Goal: Information Seeking & Learning: Learn about a topic

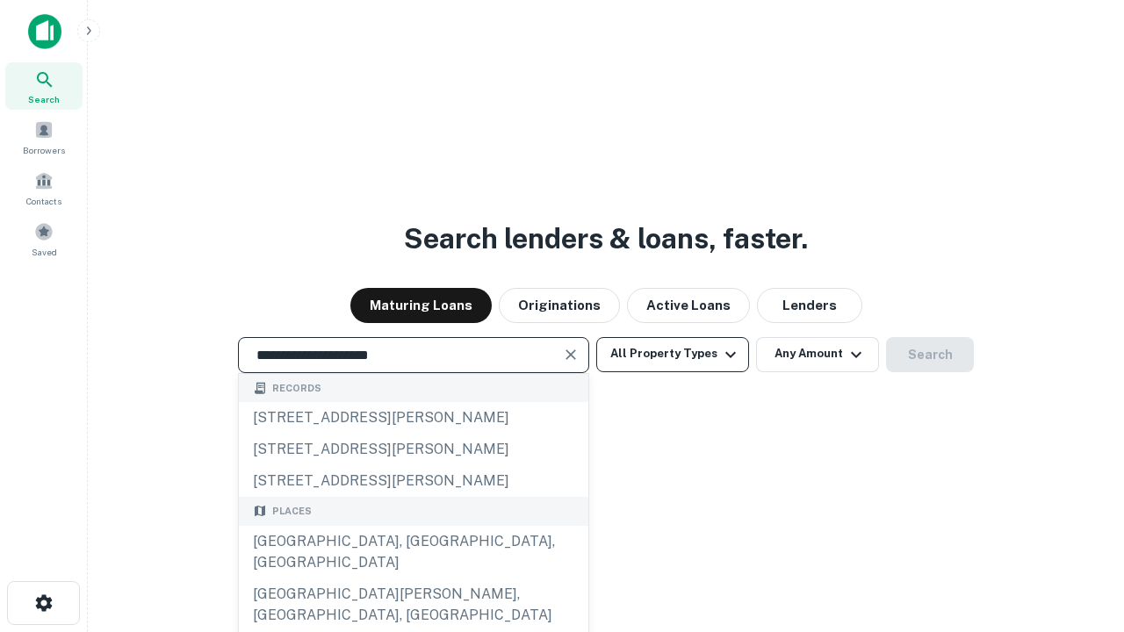
click at [413, 579] on div "[GEOGRAPHIC_DATA], [GEOGRAPHIC_DATA], [GEOGRAPHIC_DATA]" at bounding box center [414, 552] width 350 height 53
click at [673, 354] on button "All Property Types" at bounding box center [672, 354] width 153 height 35
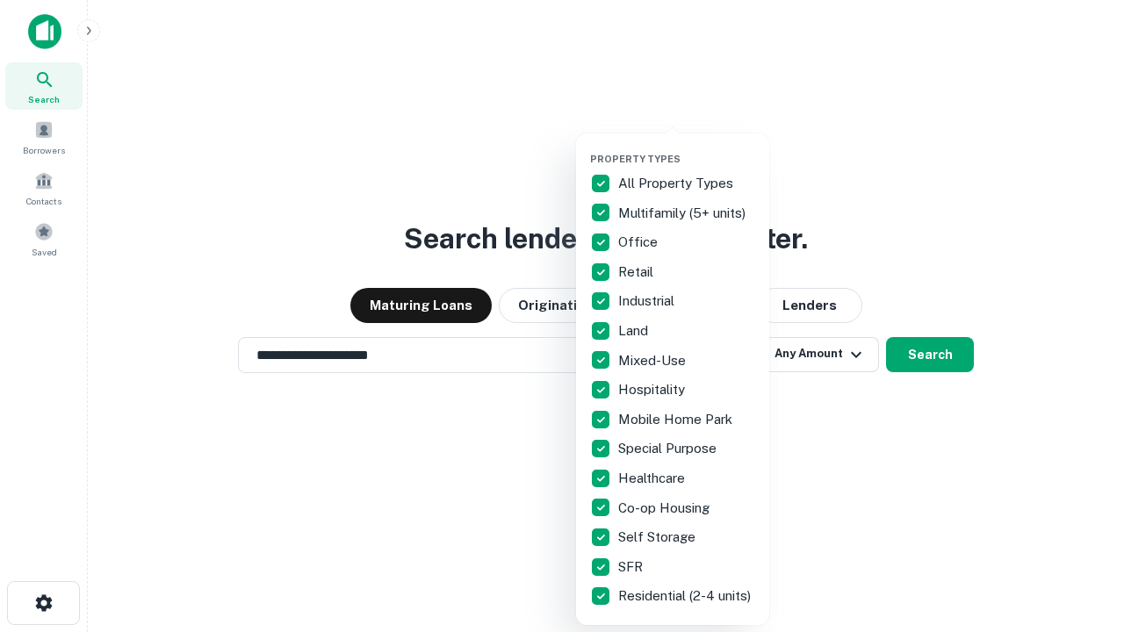
type input "**********"
click at [687, 148] on button "button" at bounding box center [686, 148] width 193 height 1
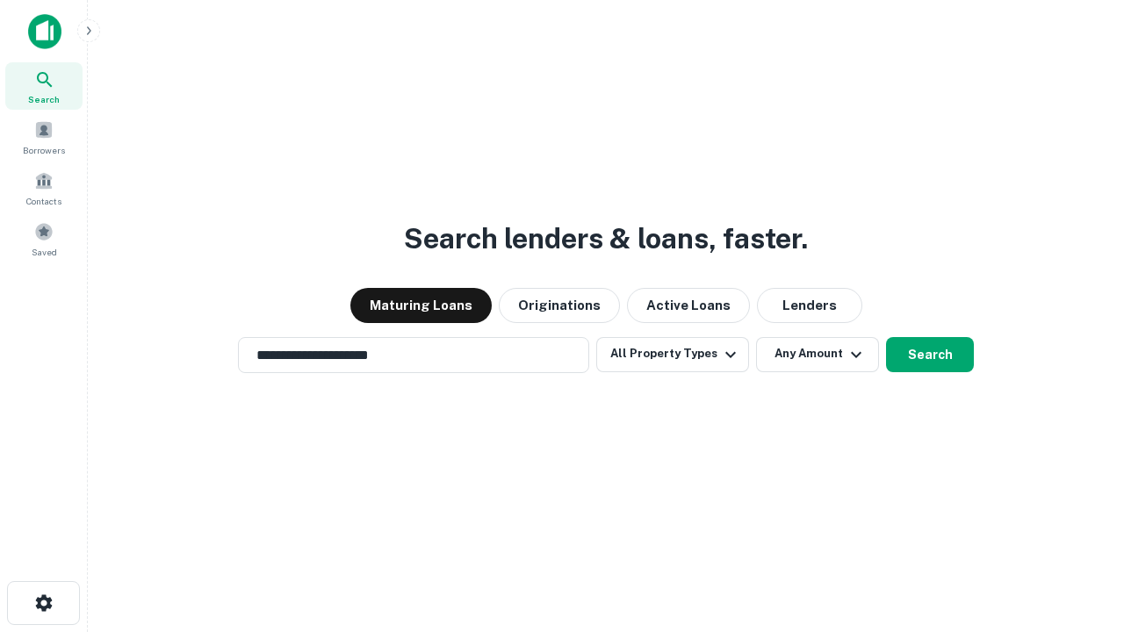
scroll to position [11, 212]
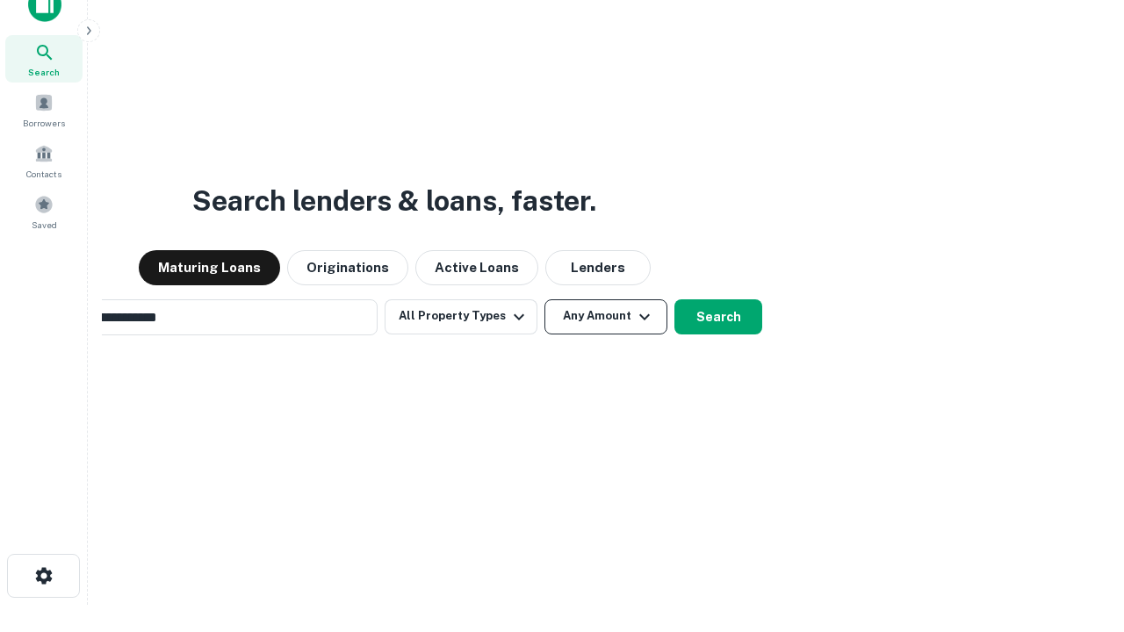
click at [545, 300] on button "Any Amount" at bounding box center [606, 317] width 123 height 35
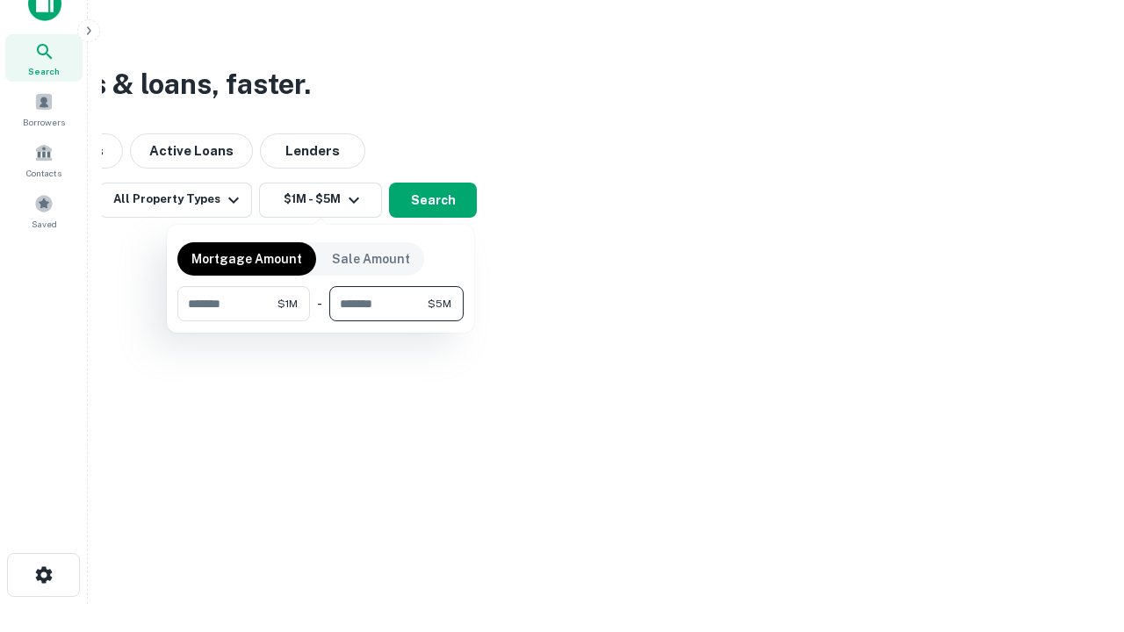
type input "*******"
click at [321, 321] on button "button" at bounding box center [320, 321] width 286 height 1
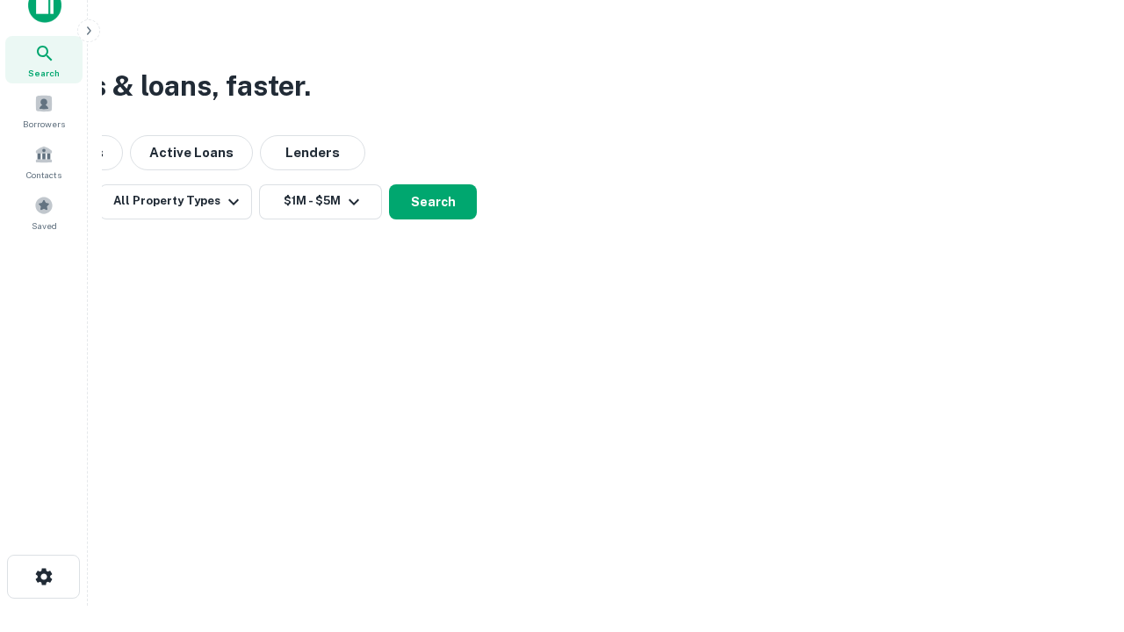
scroll to position [11, 324]
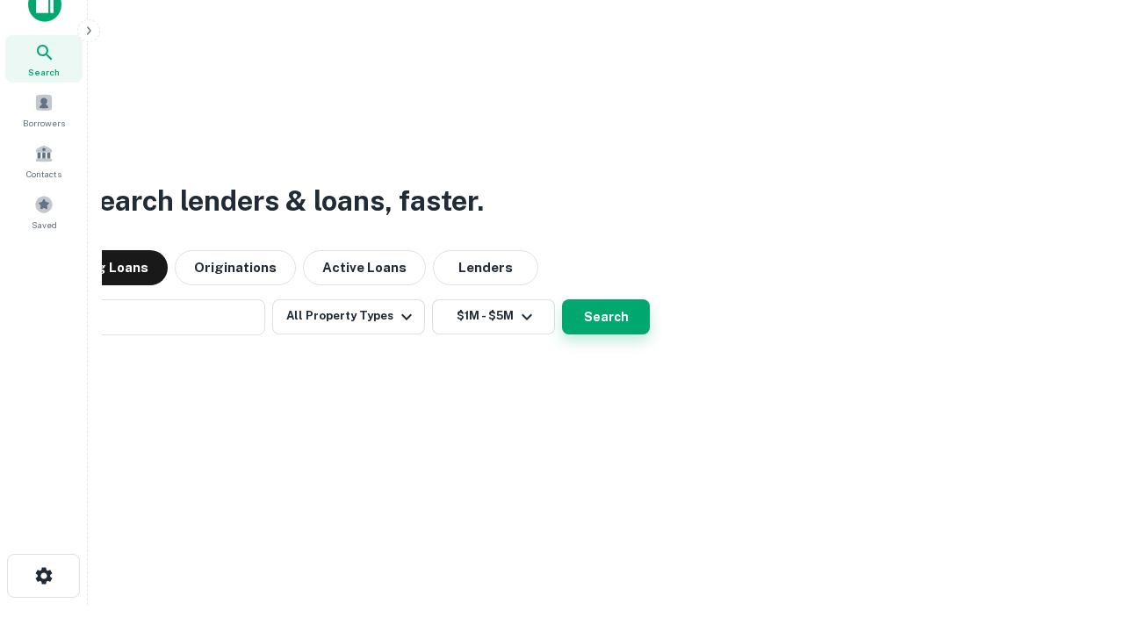
click at [562, 300] on button "Search" at bounding box center [606, 317] width 88 height 35
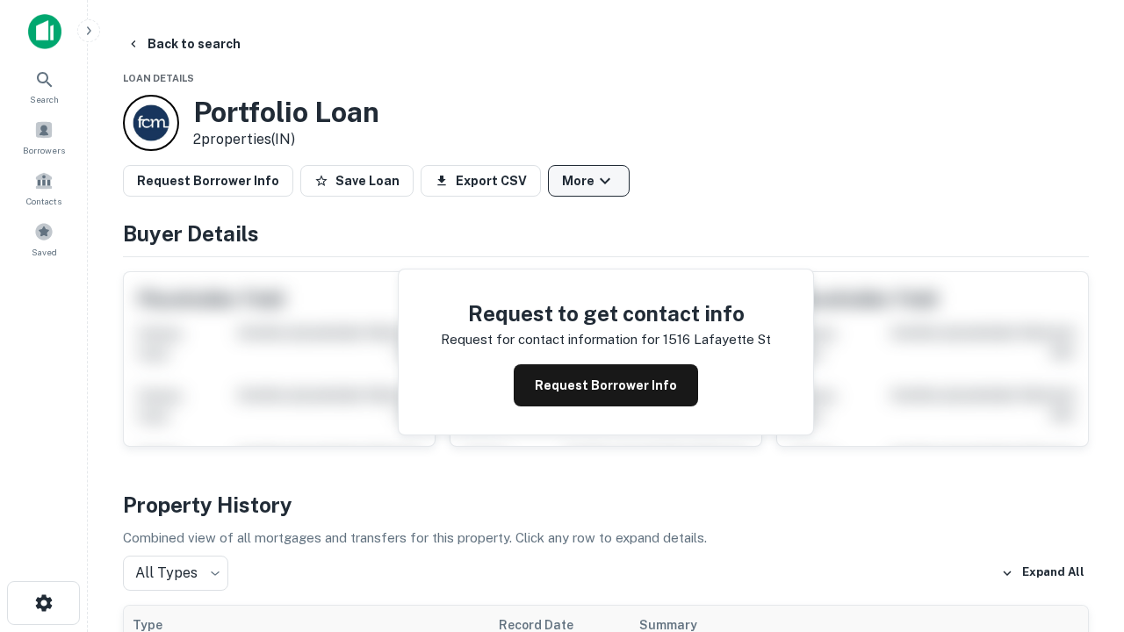
click at [589, 181] on button "More" at bounding box center [589, 181] width 82 height 32
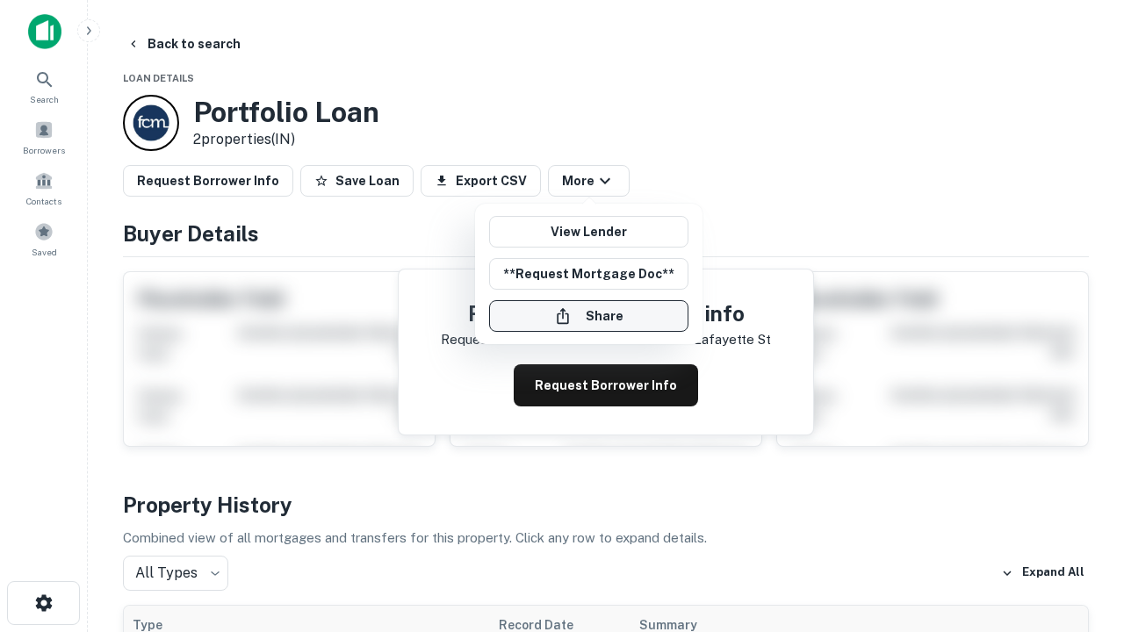
click at [589, 316] on button "Share" at bounding box center [588, 316] width 199 height 32
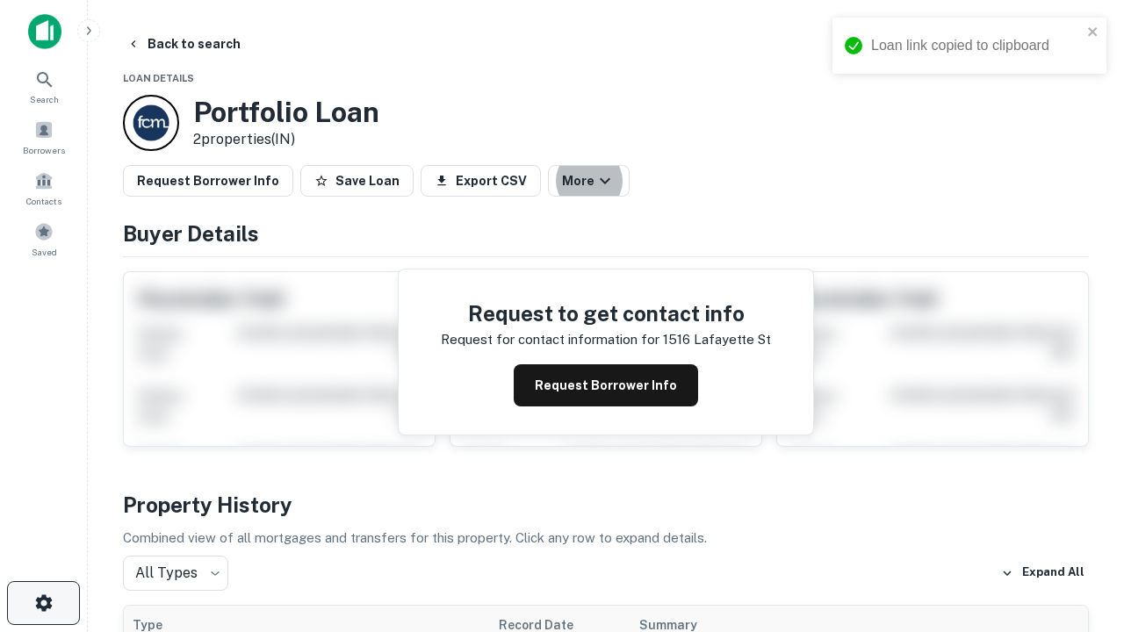
click at [43, 603] on icon "button" at bounding box center [43, 603] width 21 height 21
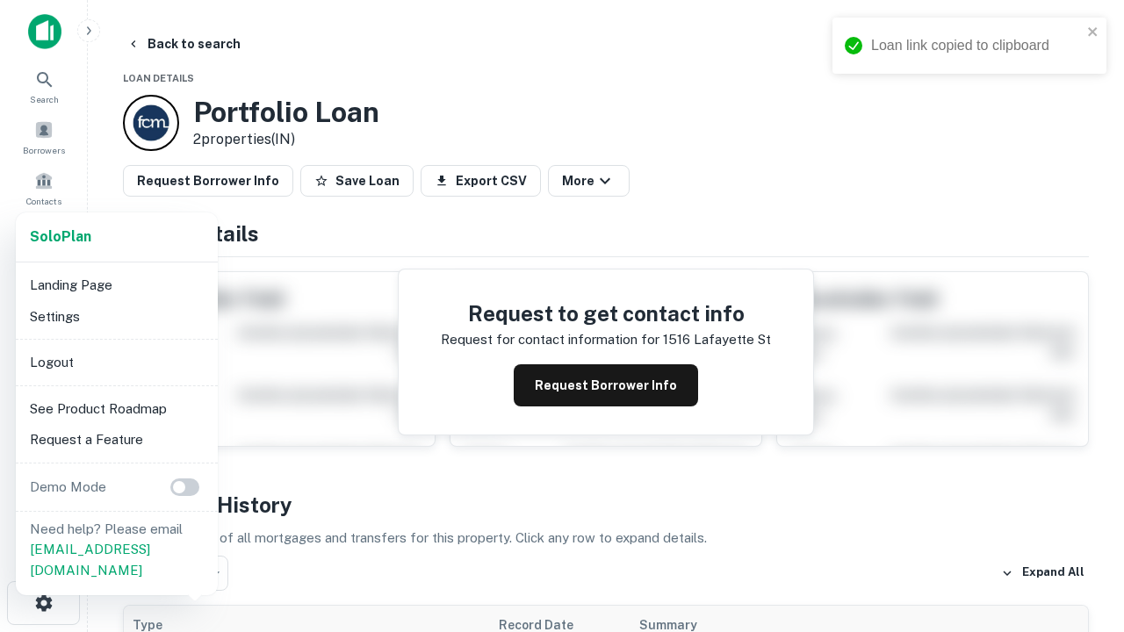
click at [116, 362] on li "Logout" at bounding box center [117, 363] width 188 height 32
